Goal: Information Seeking & Learning: Learn about a topic

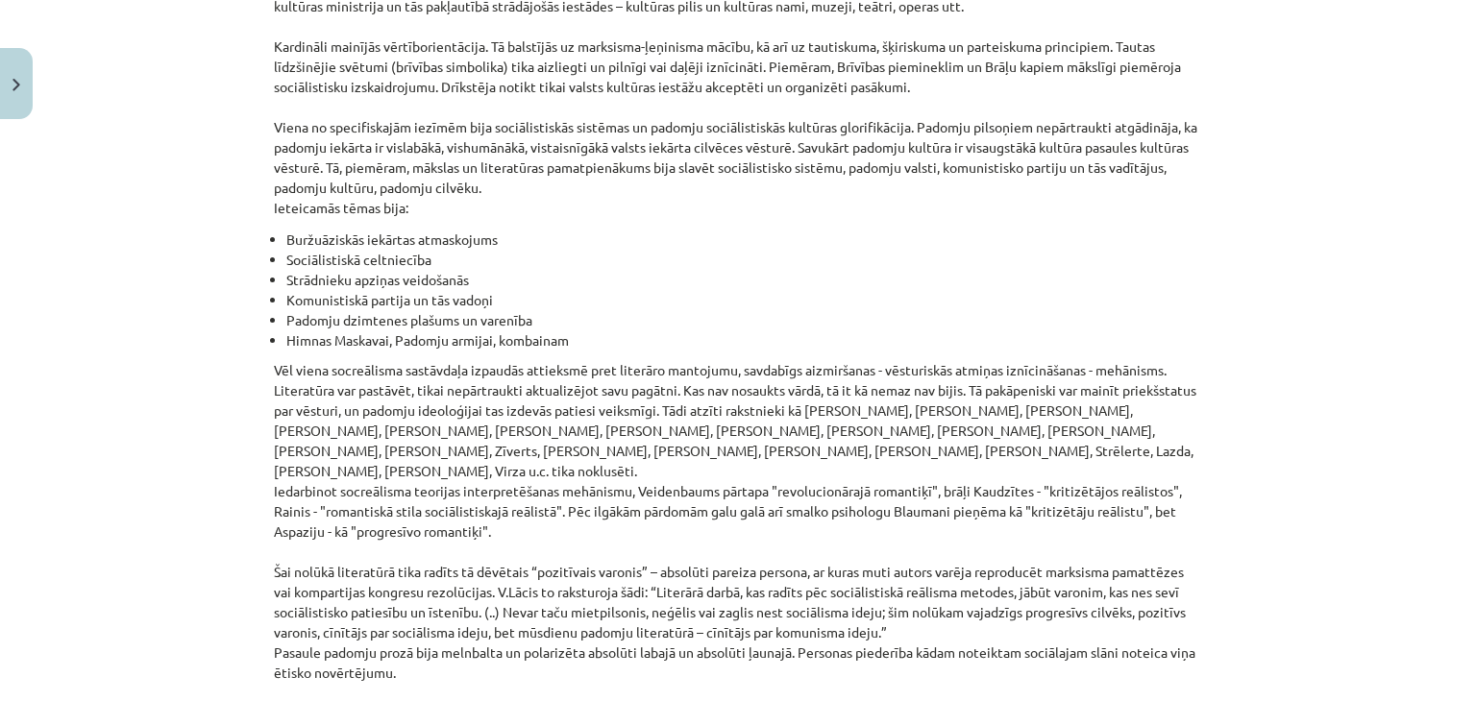
scroll to position [4308, 0]
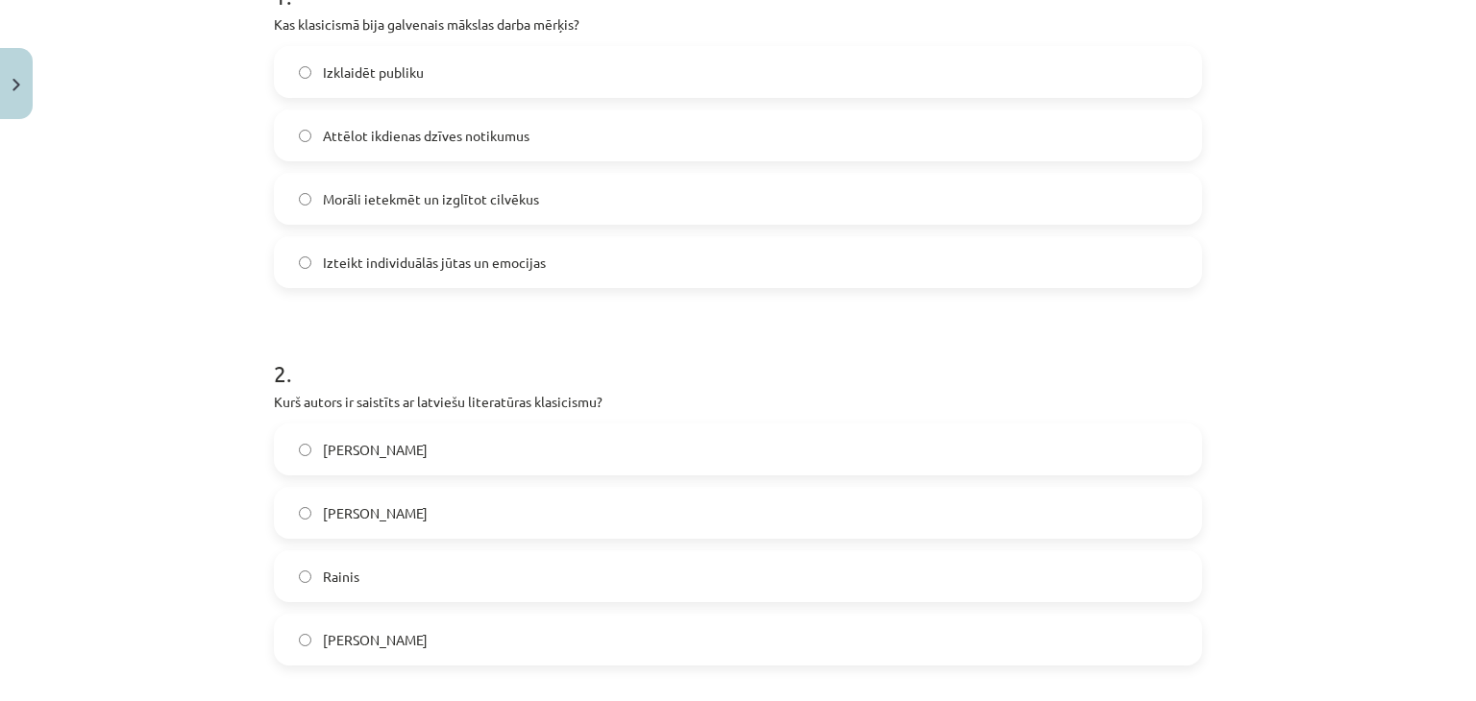
scroll to position [496, 0]
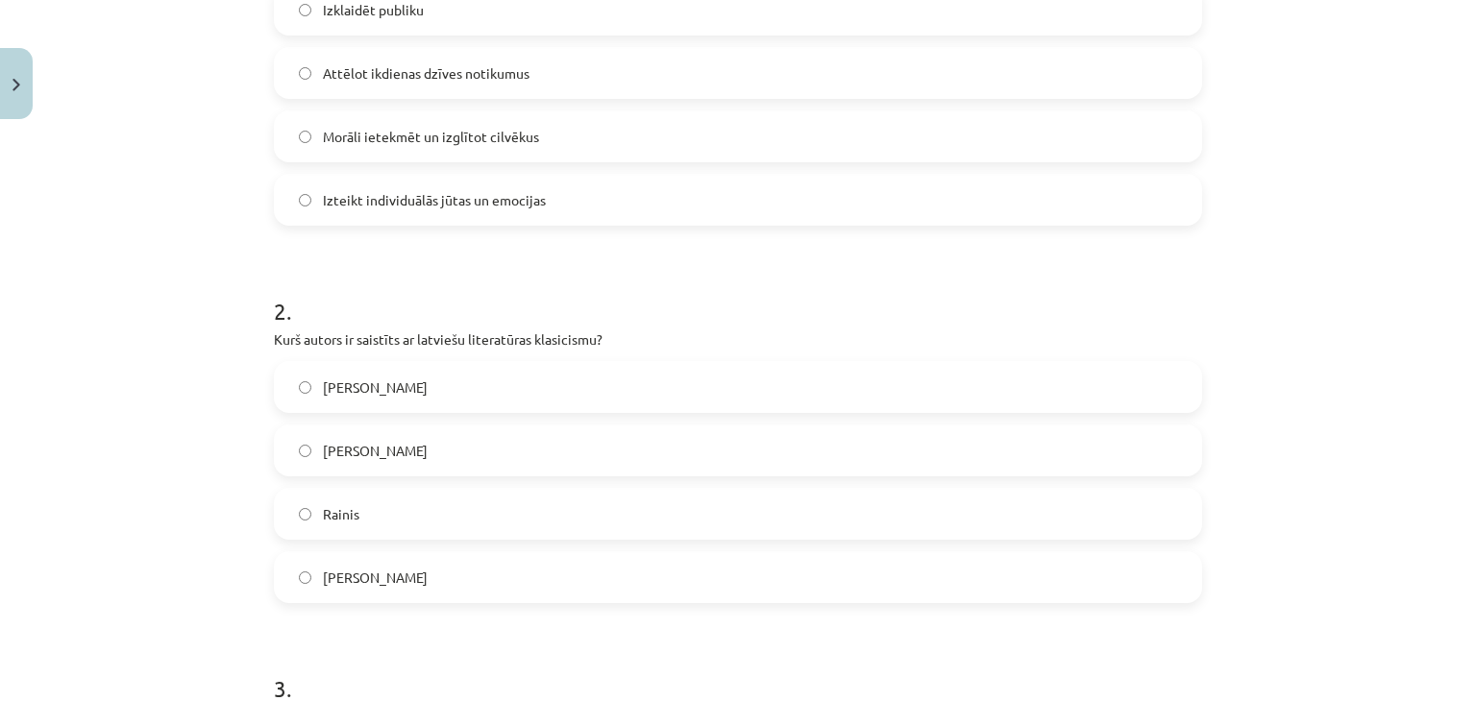
click at [927, 593] on label "[PERSON_NAME]" at bounding box center [738, 577] width 924 height 48
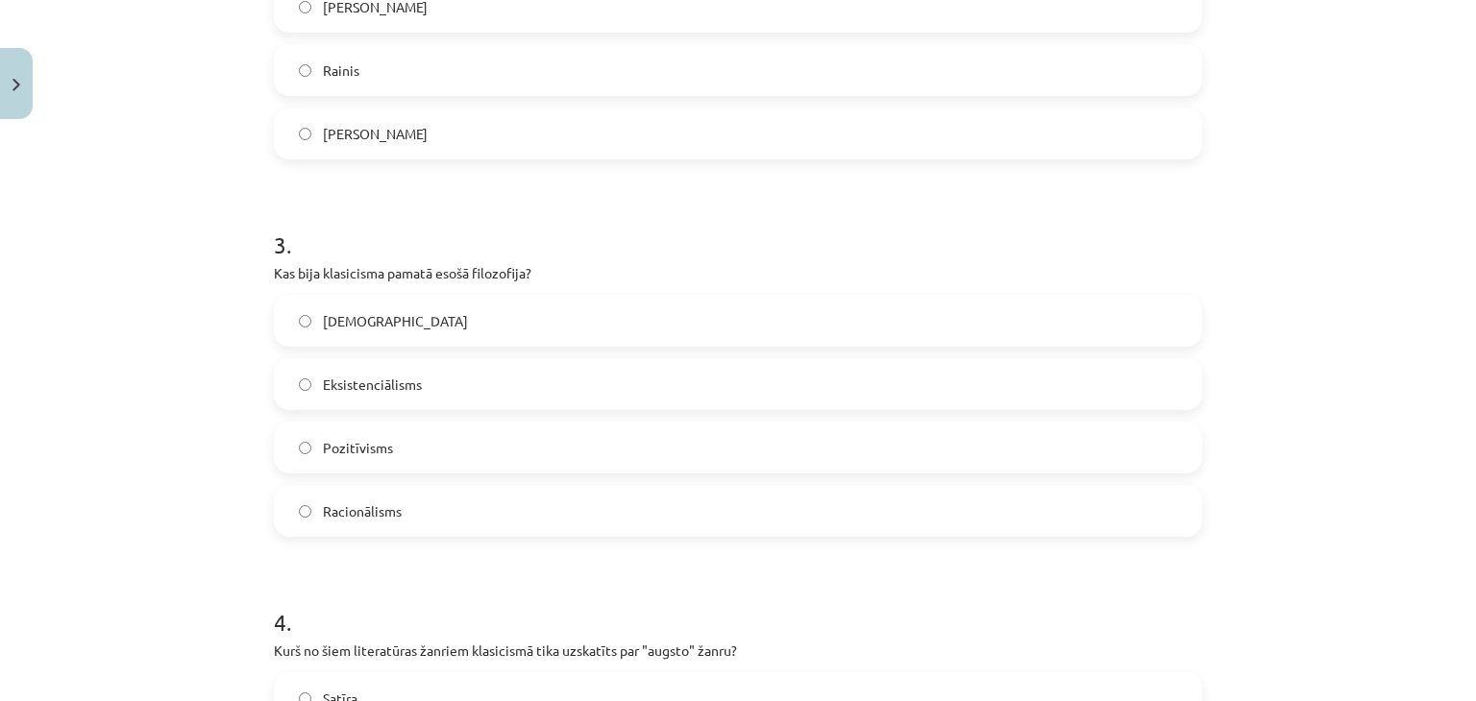
scroll to position [1029, 0]
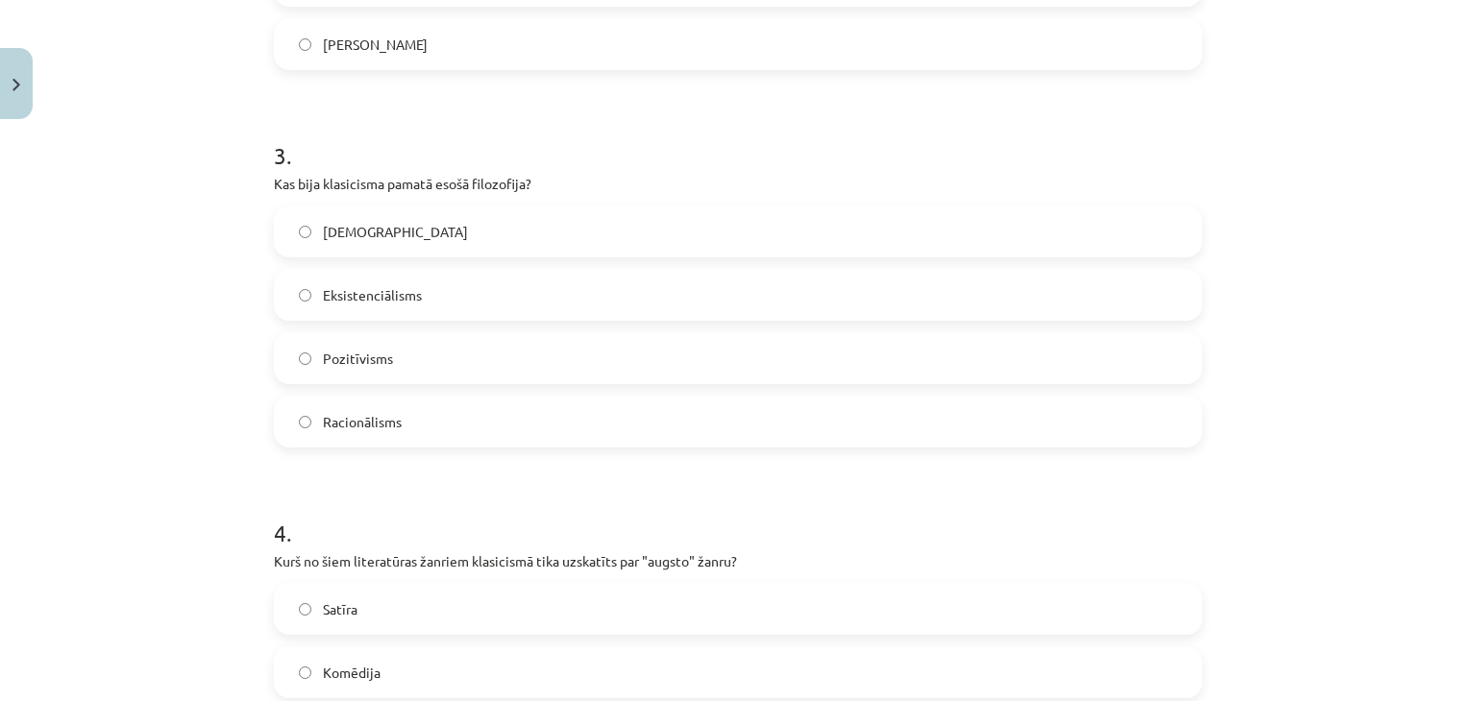
click at [722, 420] on label "Racionālisms" at bounding box center [738, 422] width 924 height 48
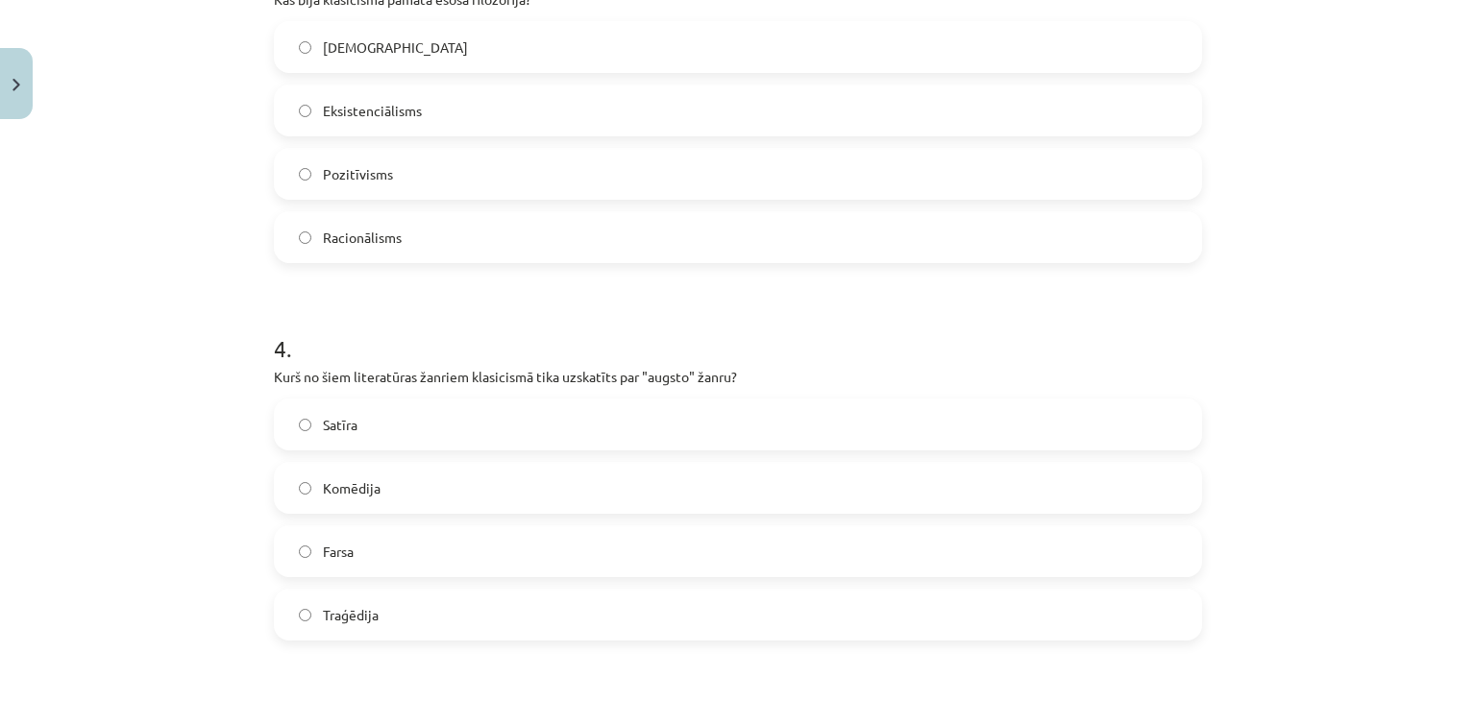
scroll to position [1284, 0]
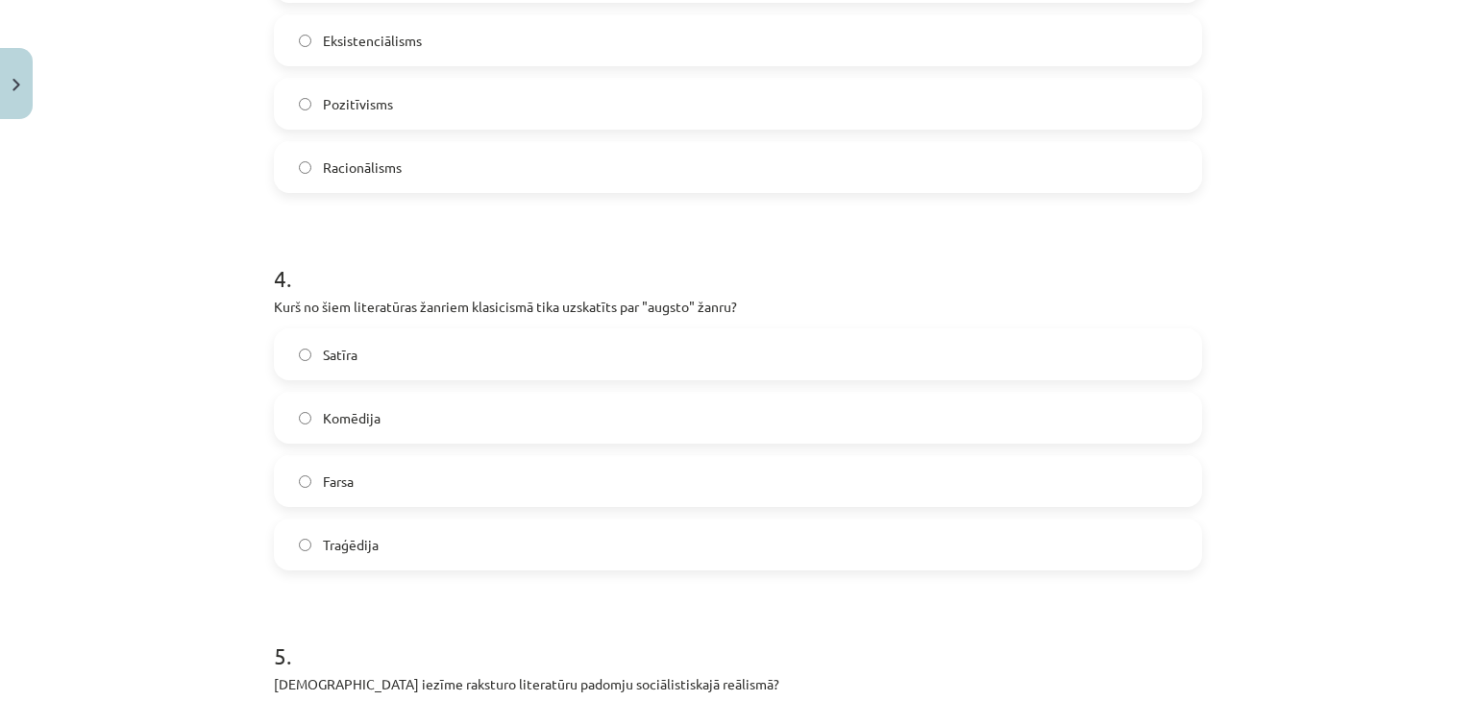
click at [673, 570] on form "1 . Kas klasicismā bija galvenais mākslas darba mērķis? Izklaidēt publiku Attēl…" at bounding box center [738, 23] width 928 height 1849
click at [684, 539] on label "Traģēdija" at bounding box center [738, 545] width 924 height 48
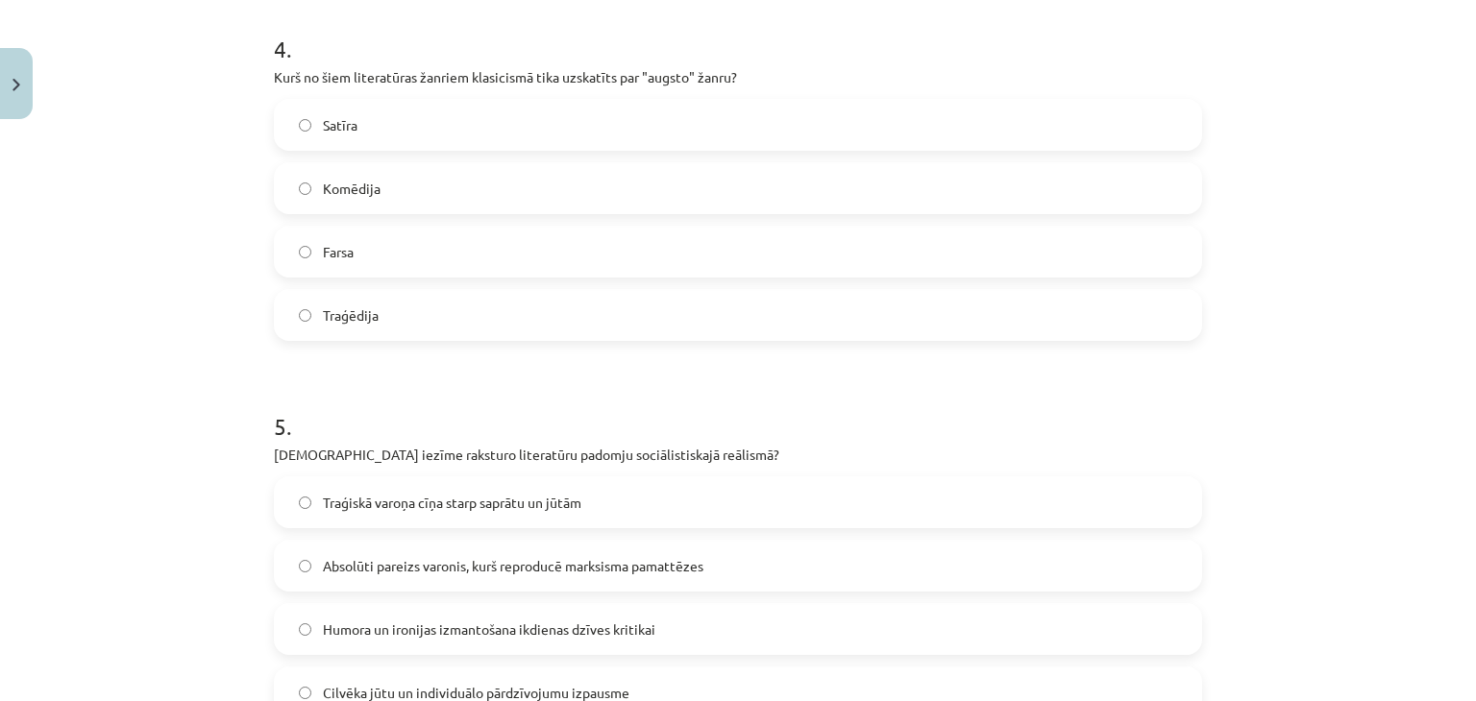
scroll to position [1752, 0]
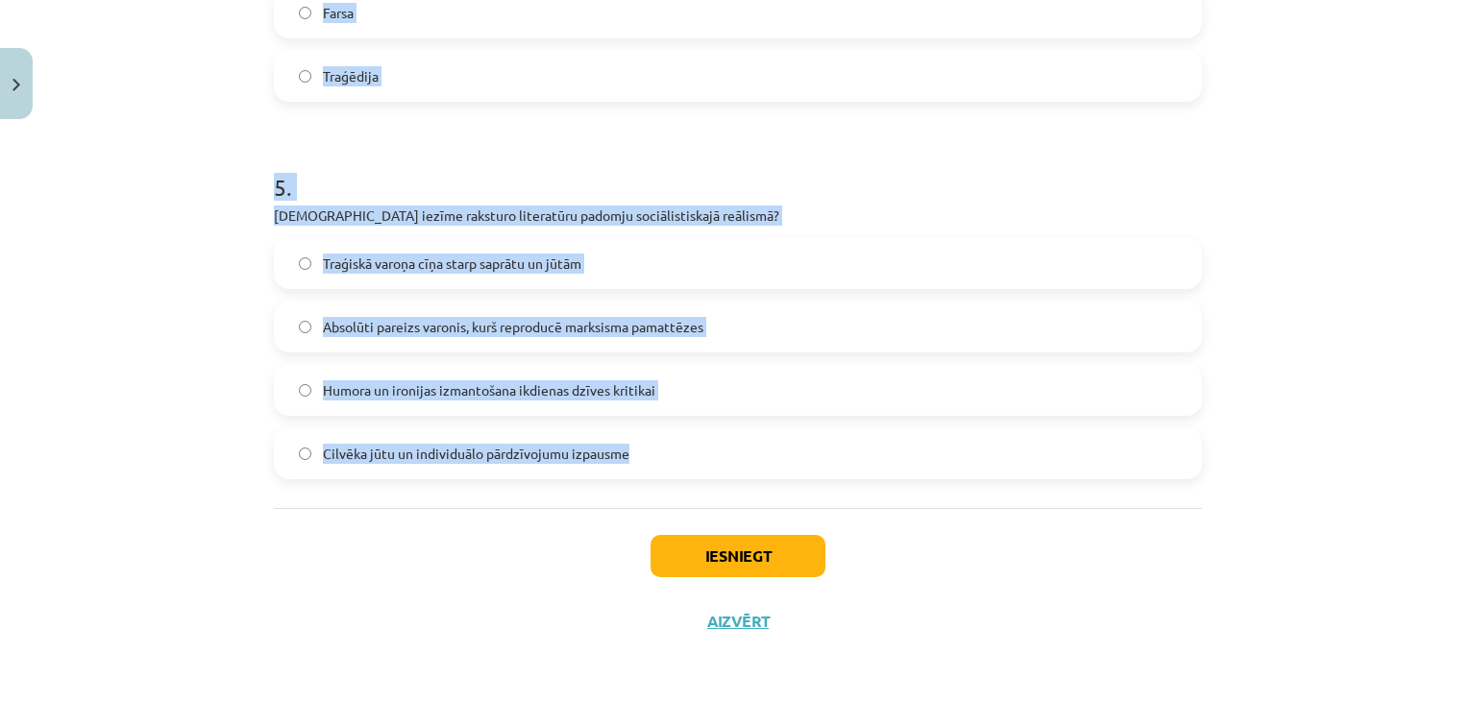
drag, startPoint x: 268, startPoint y: 430, endPoint x: 653, endPoint y: 430, distance: 385.3
copy form "1 . Kas klasicismā bija galvenais mākslas darba mērķis? Izklaidēt publiku Attēl…"
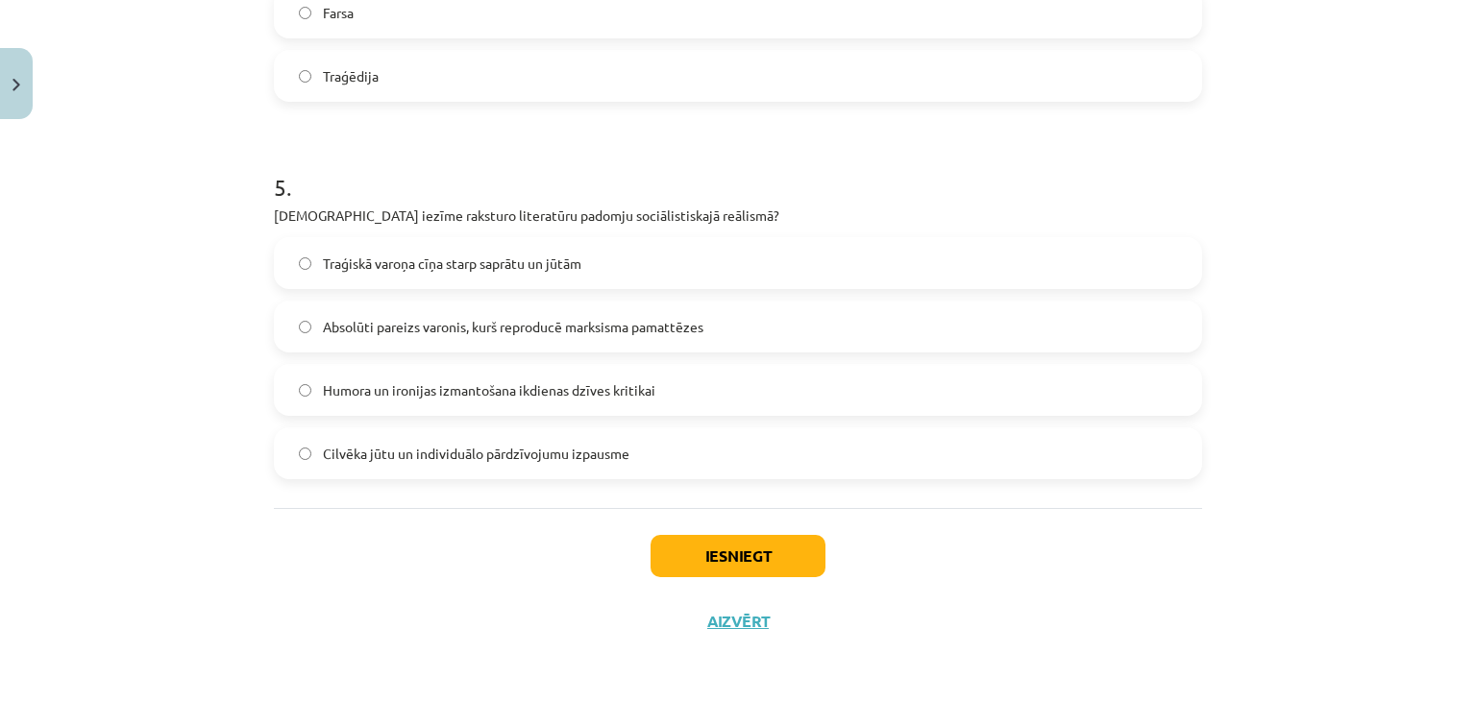
click at [498, 632] on div "Iesniegt Aizvērt" at bounding box center [738, 575] width 928 height 135
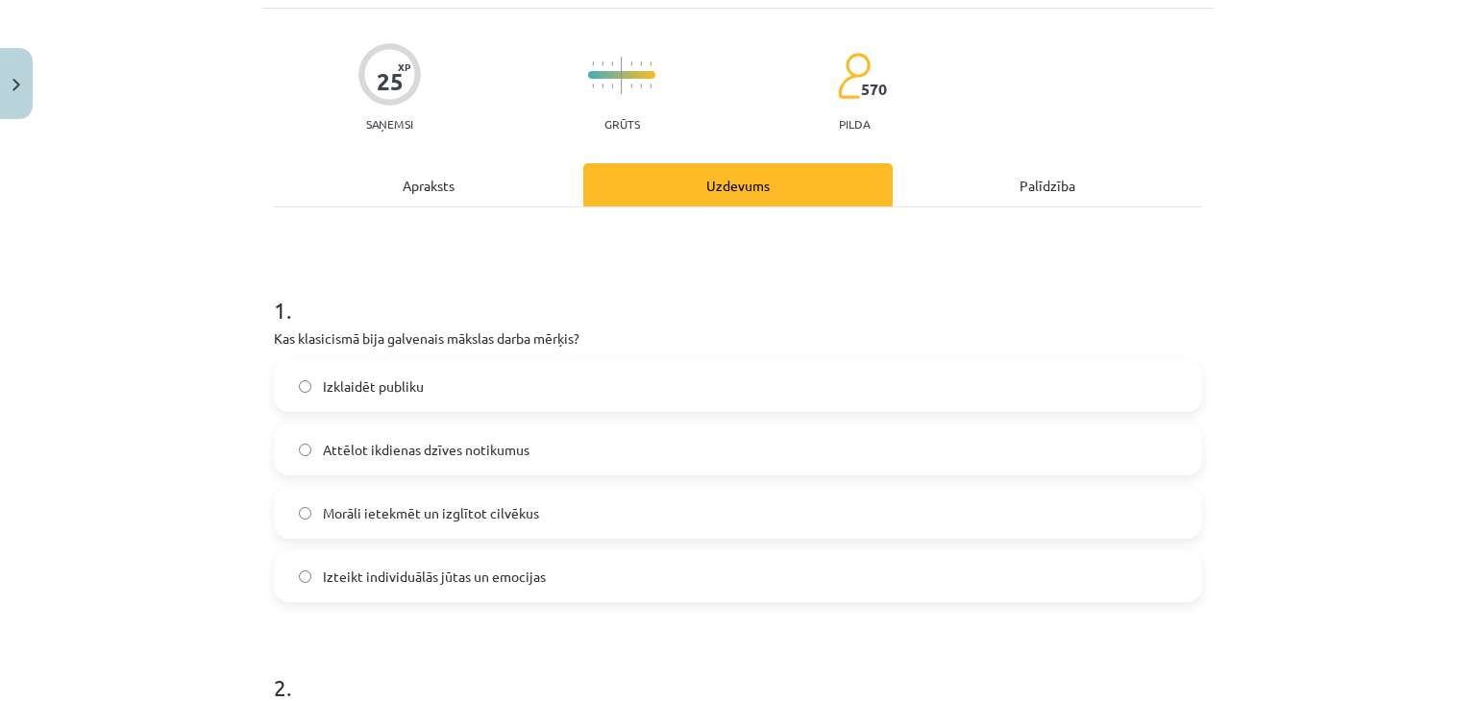
scroll to position [278, 0]
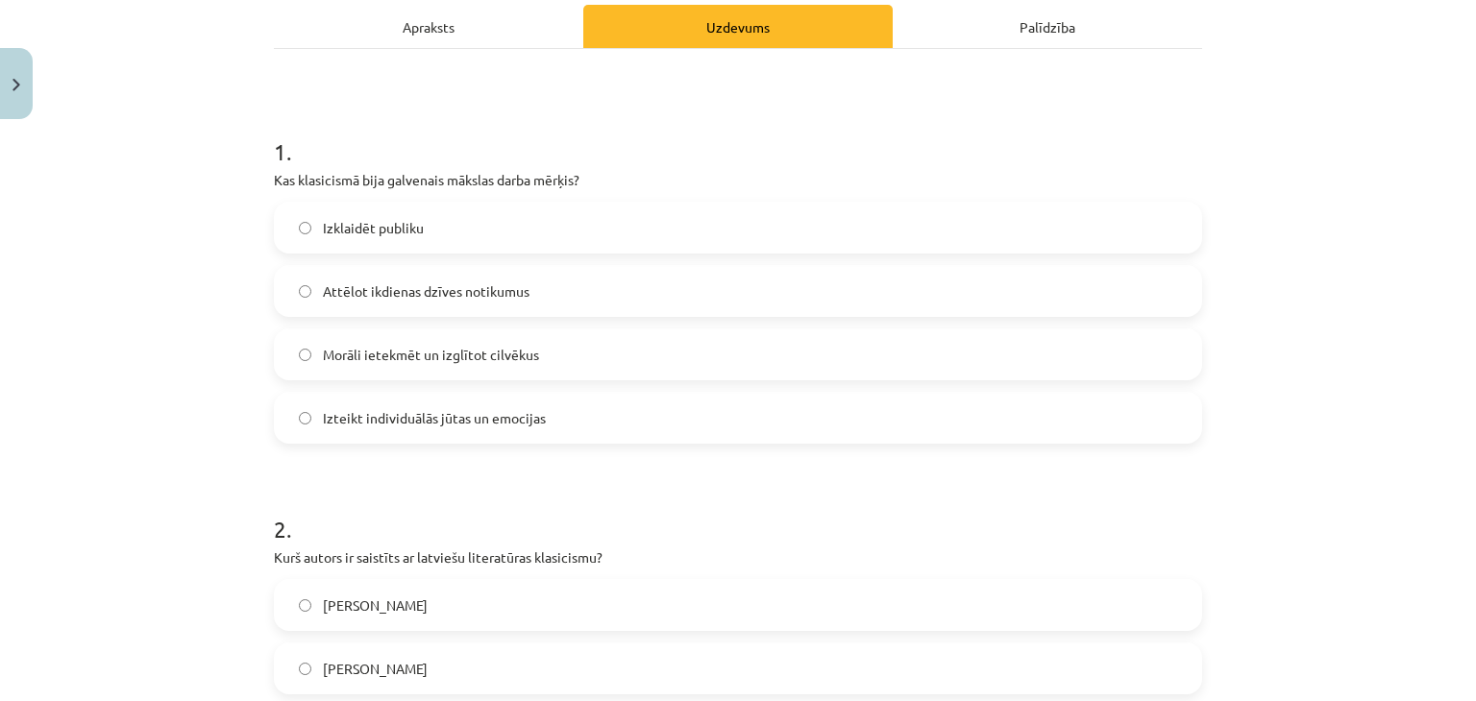
click at [414, 342] on label "Morāli ietekmēt un izglītot cilvēkus" at bounding box center [738, 355] width 924 height 48
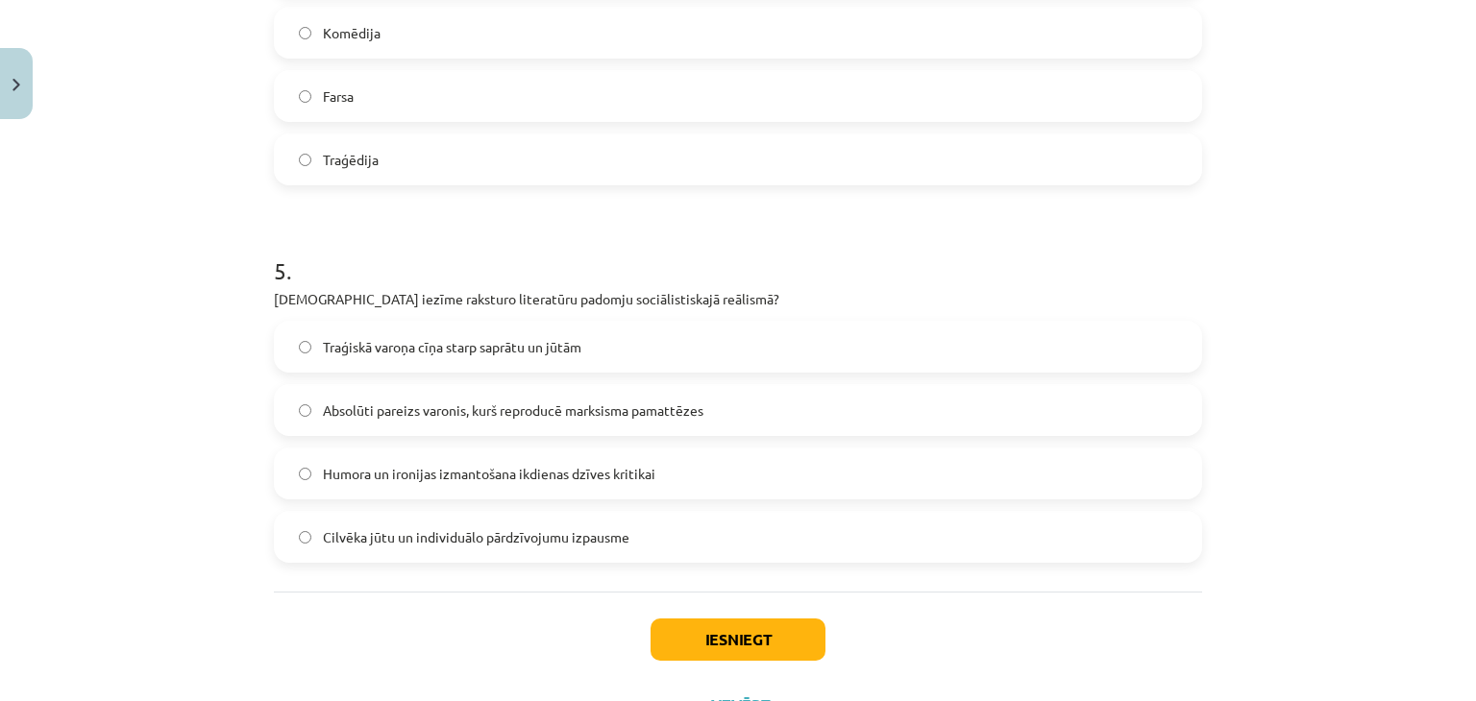
scroll to position [1672, 0]
click at [407, 401] on span "Absolūti pareizs varonis, kurš reproducē marksisma pamattēzes" at bounding box center [513, 408] width 380 height 20
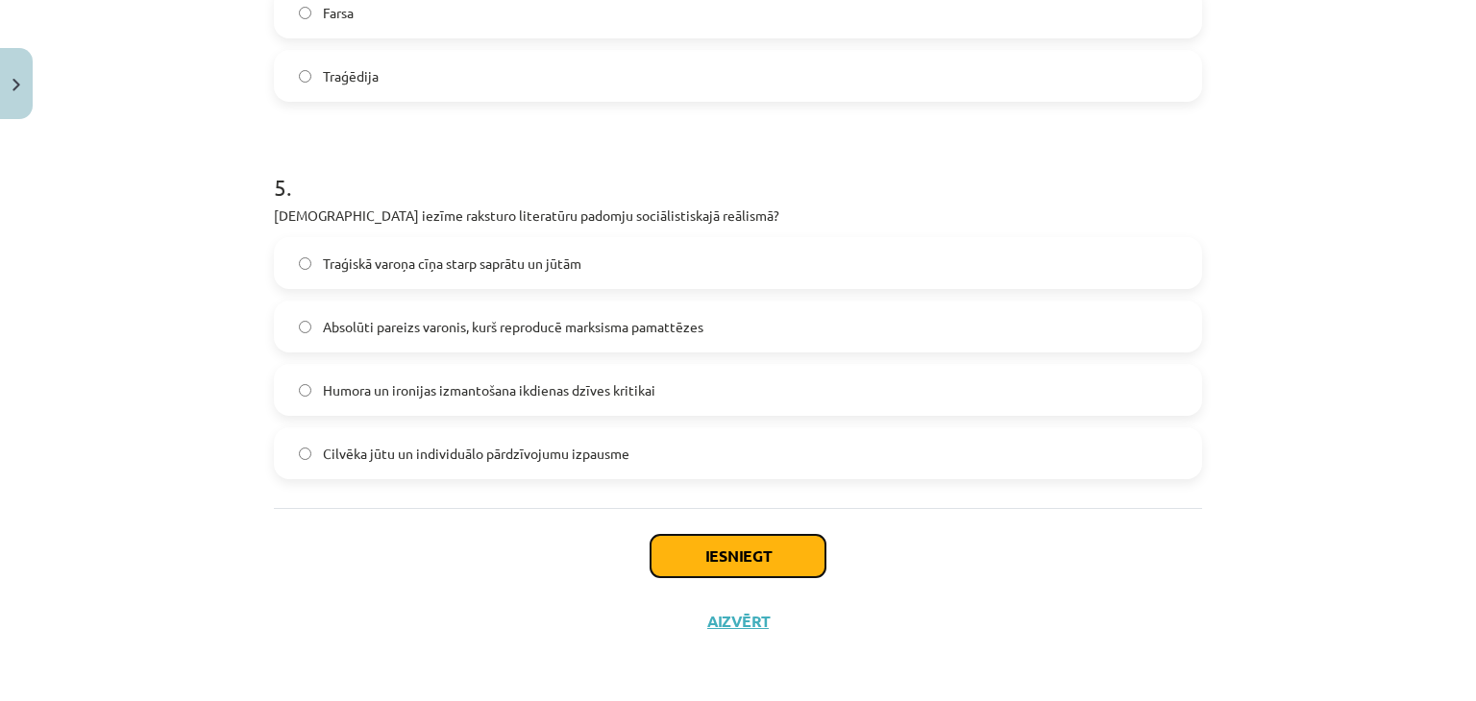
click at [707, 561] on button "Iesniegt" at bounding box center [737, 556] width 175 height 42
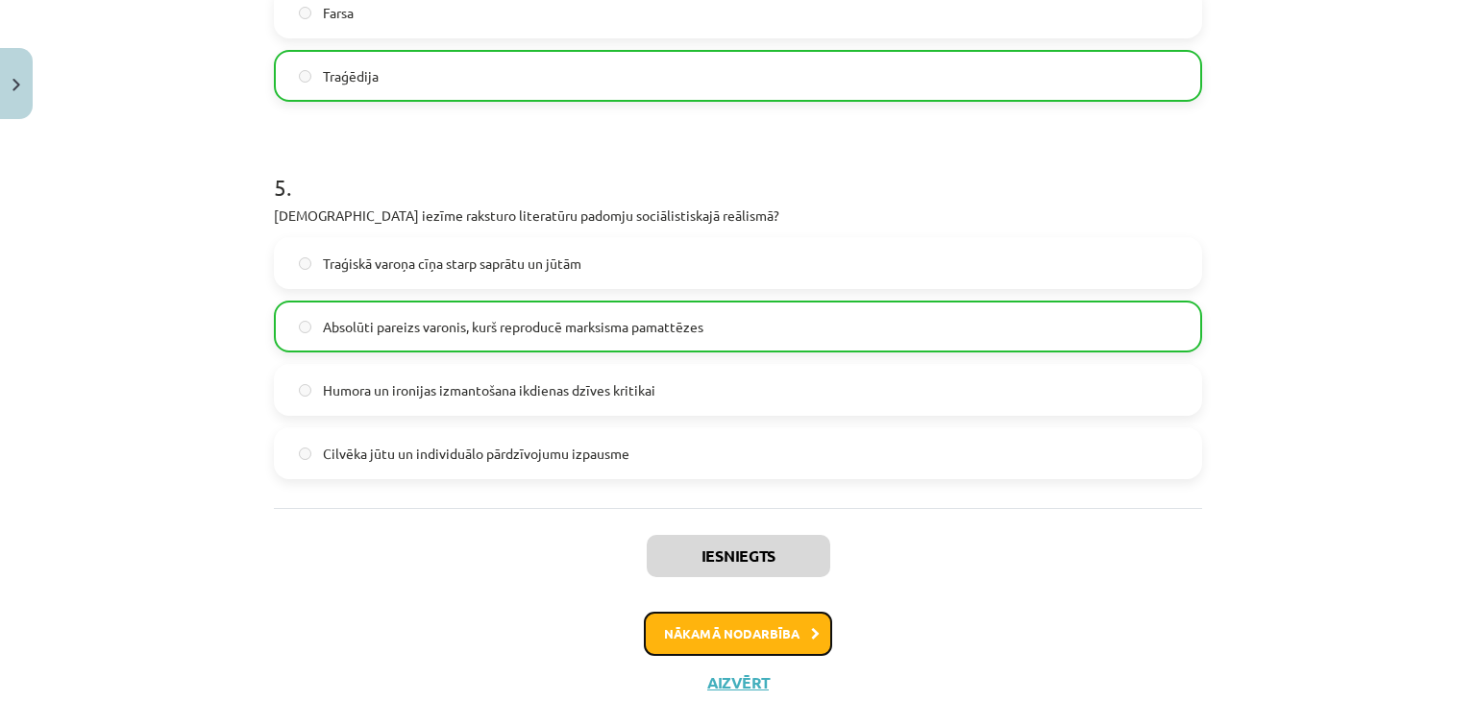
click at [752, 624] on button "Nākamā nodarbība" at bounding box center [738, 634] width 188 height 44
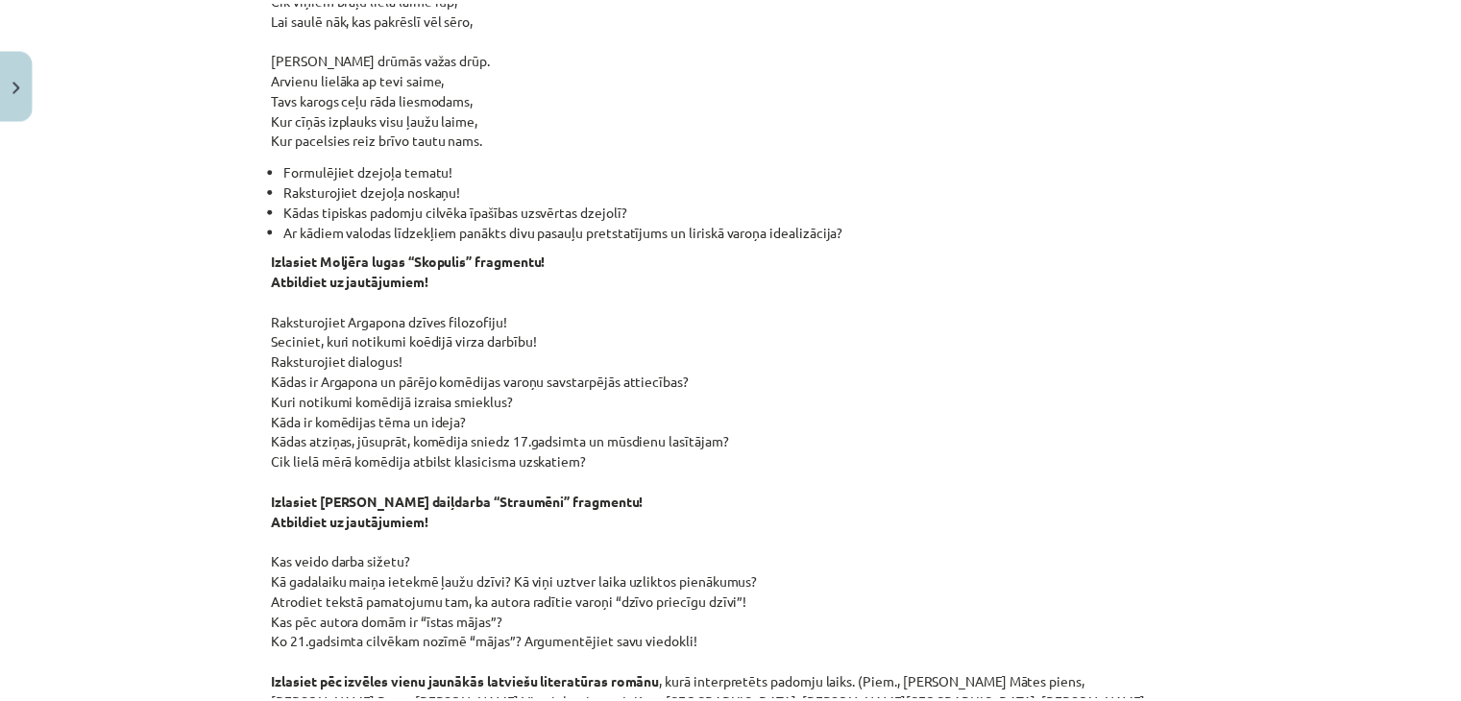
scroll to position [2630, 0]
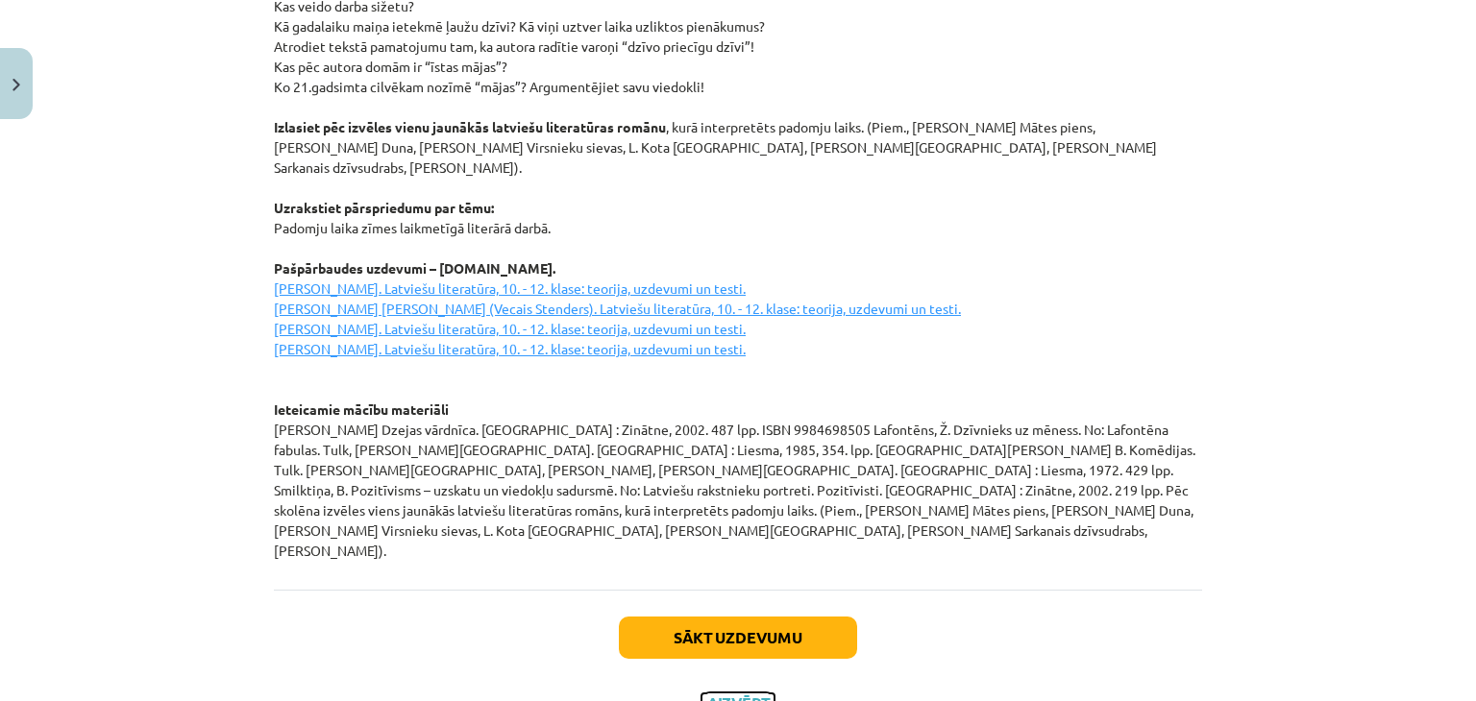
click at [752, 694] on button "Aizvērt" at bounding box center [737, 703] width 73 height 19
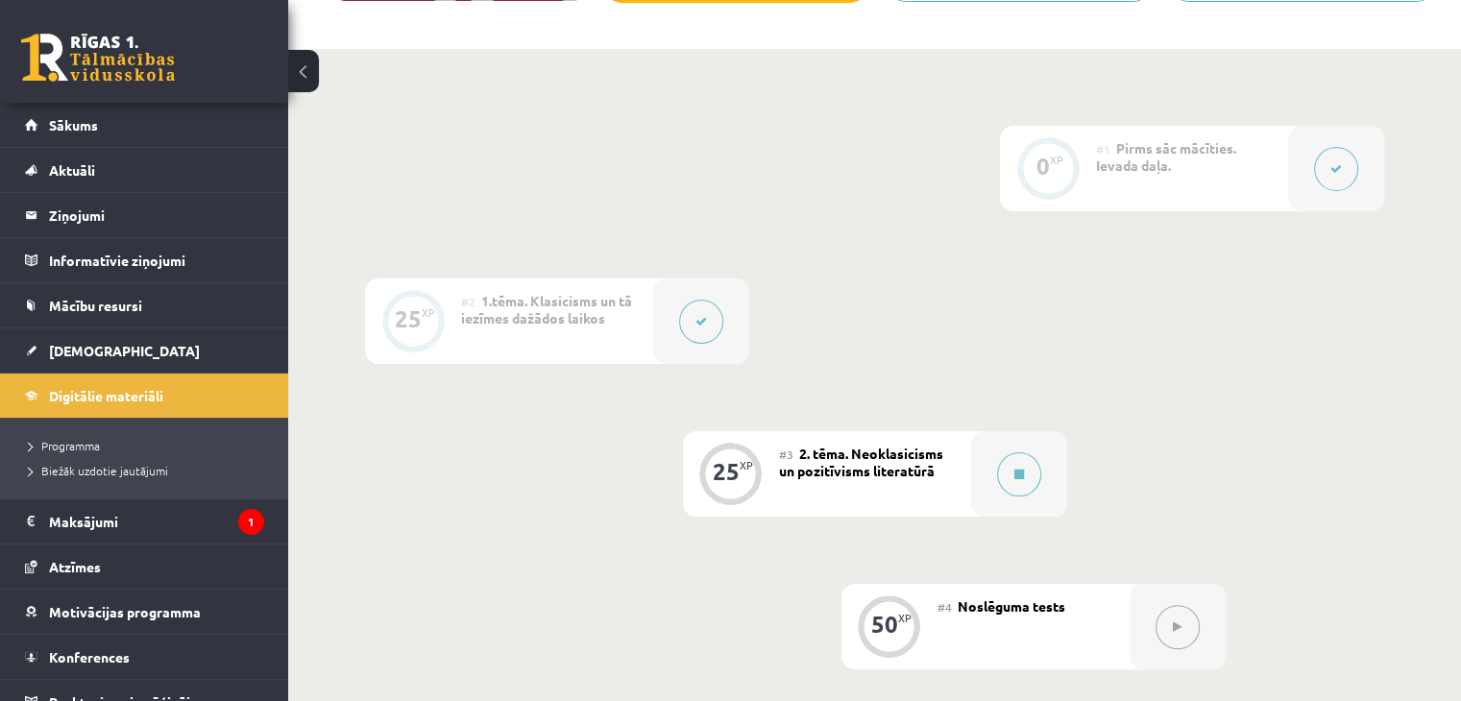
scroll to position [391, 0]
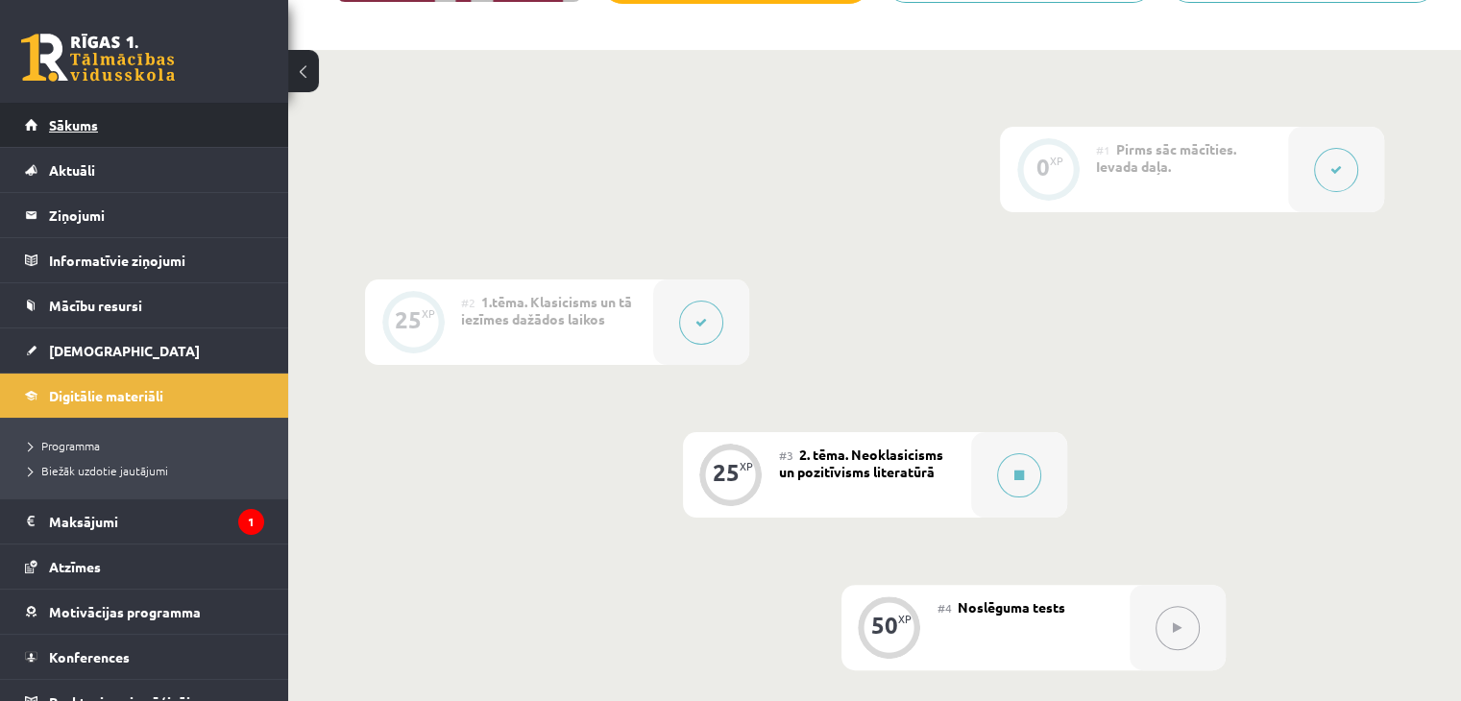
click at [165, 124] on link "Sākums" at bounding box center [144, 125] width 239 height 44
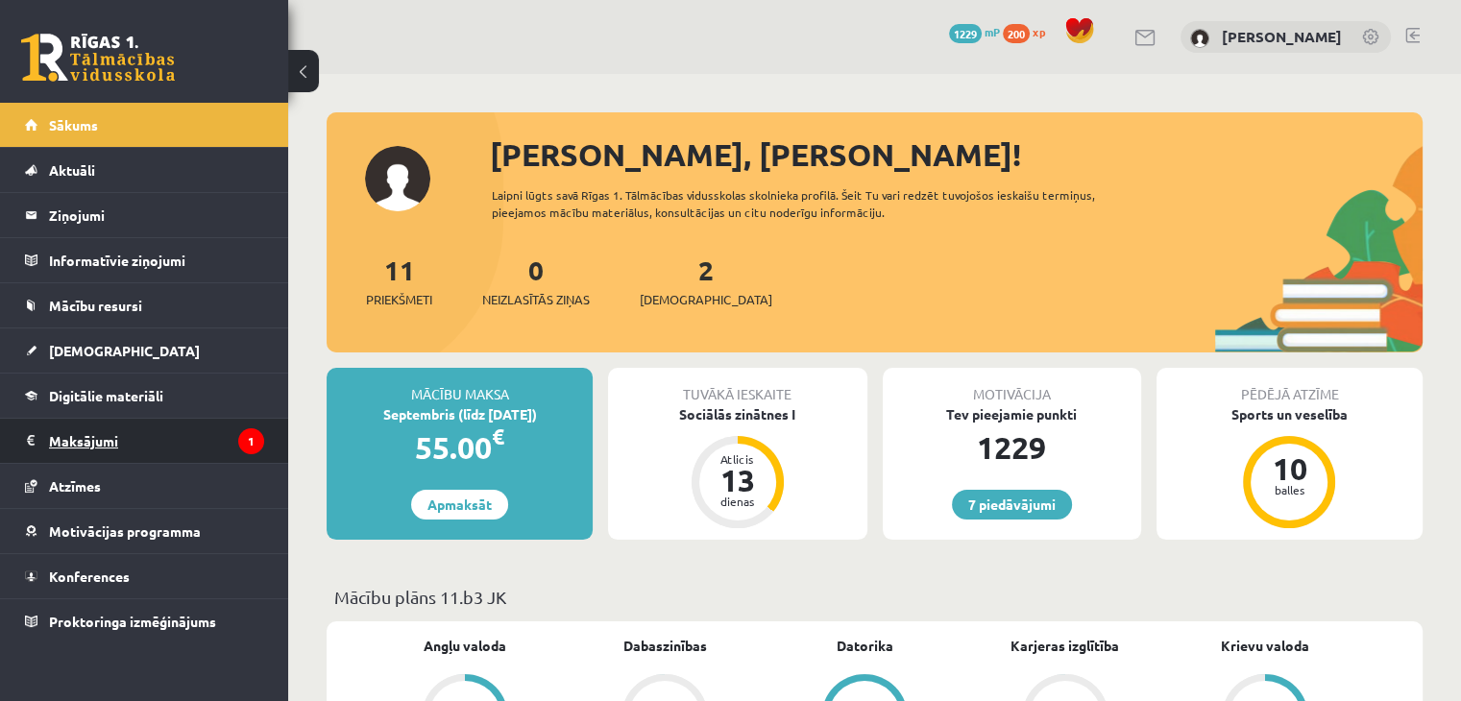
click at [182, 443] on legend "Maksājumi 1" at bounding box center [156, 441] width 215 height 44
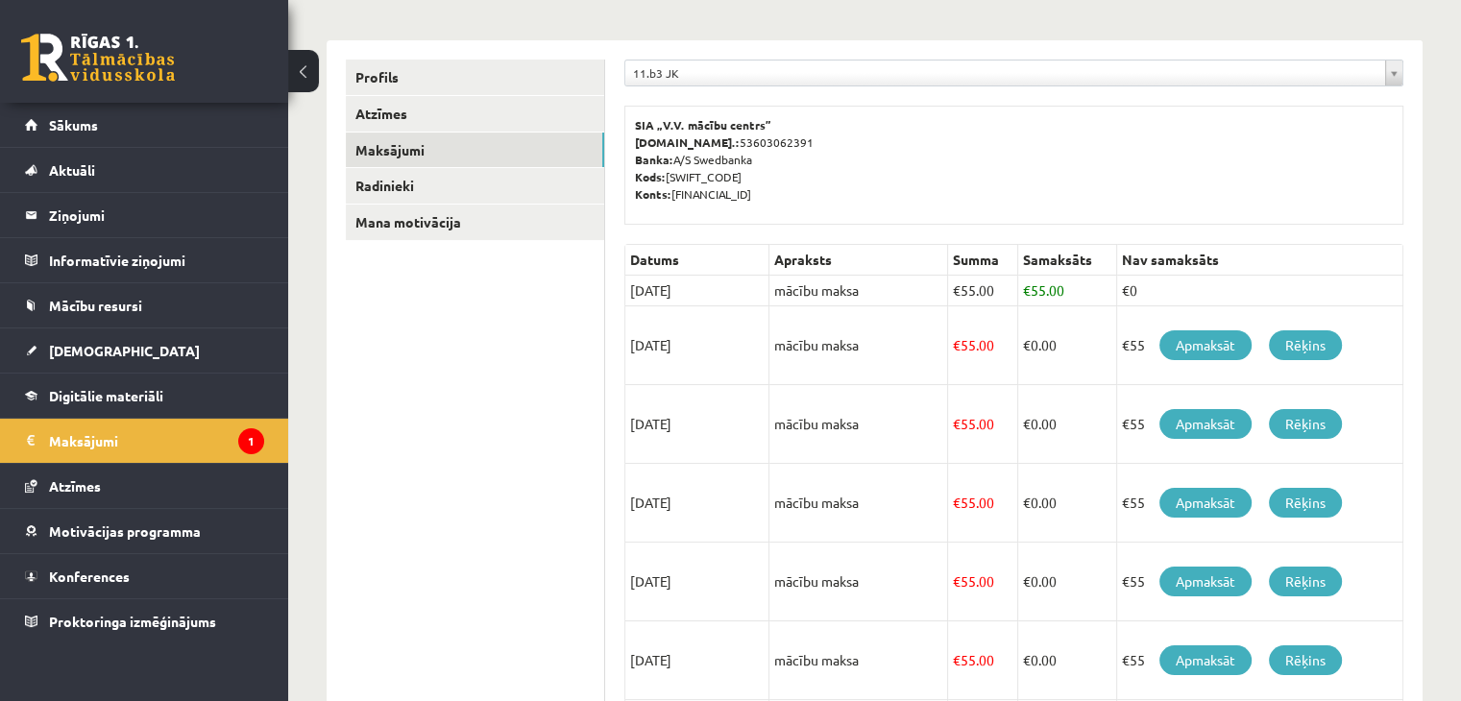
scroll to position [211, 0]
click at [119, 427] on legend "Maksājumi 1" at bounding box center [156, 441] width 215 height 44
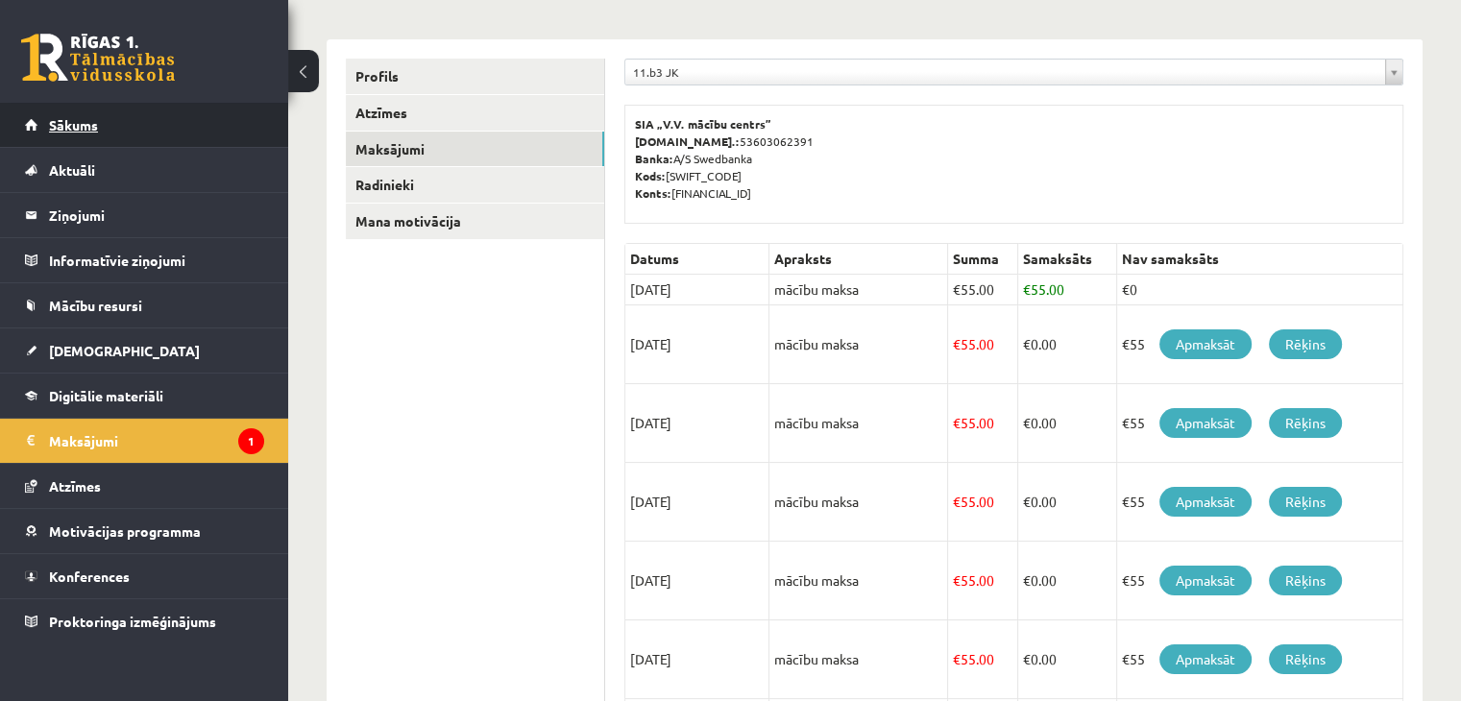
click at [73, 119] on span "Sākums" at bounding box center [73, 124] width 49 height 17
